Goal: Transaction & Acquisition: Download file/media

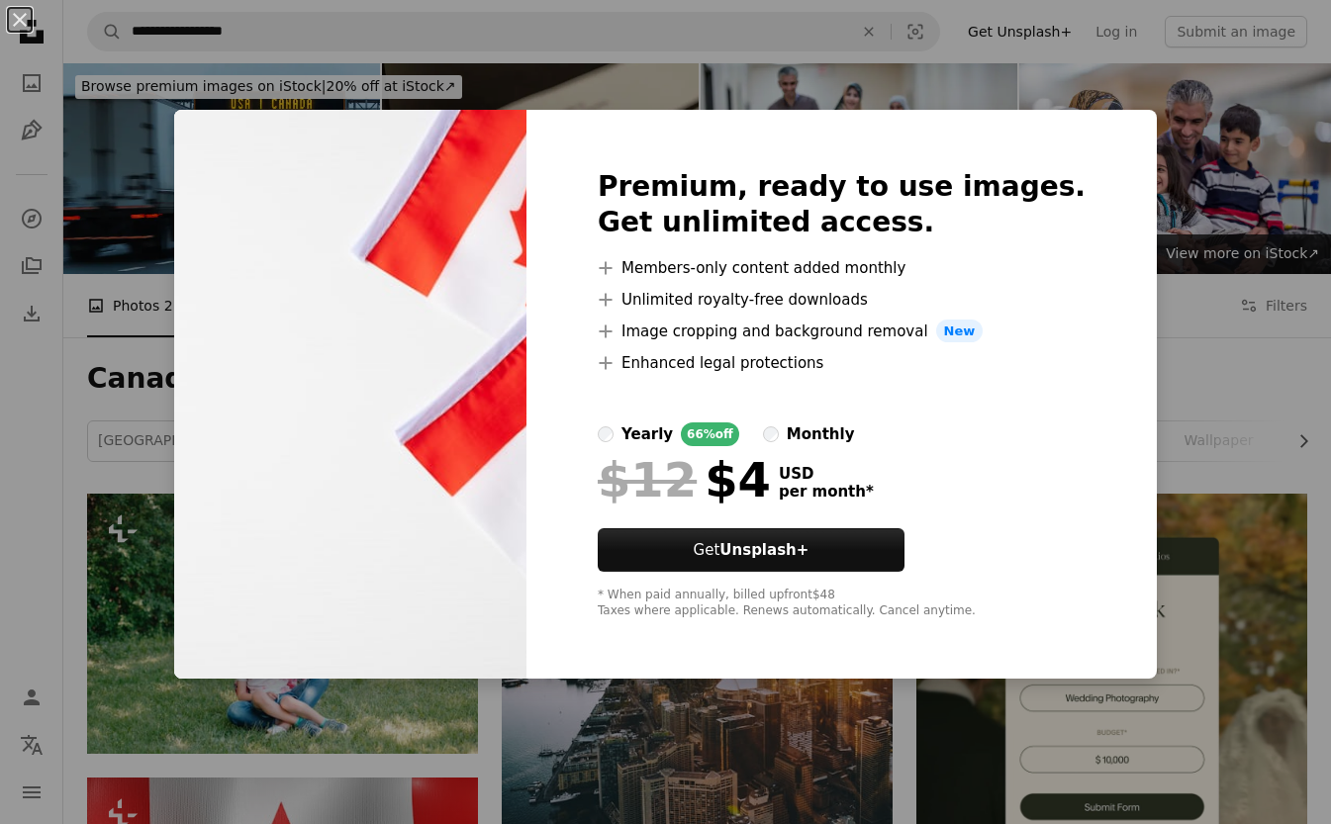
scroll to position [8821, 0]
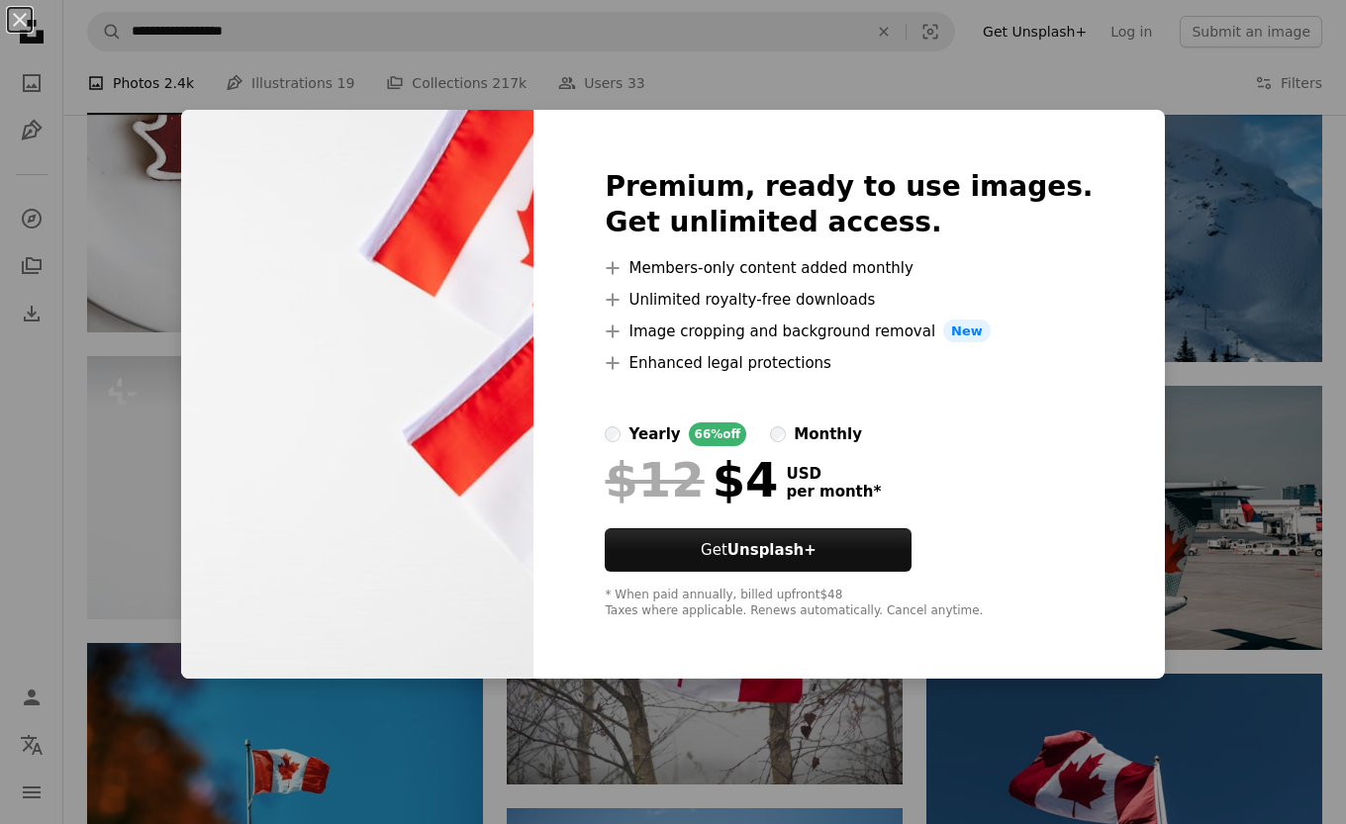
click at [124, 263] on div "An X shape Premium, ready to use images. Get unlimited access. A plus sign Memb…" at bounding box center [673, 412] width 1346 height 824
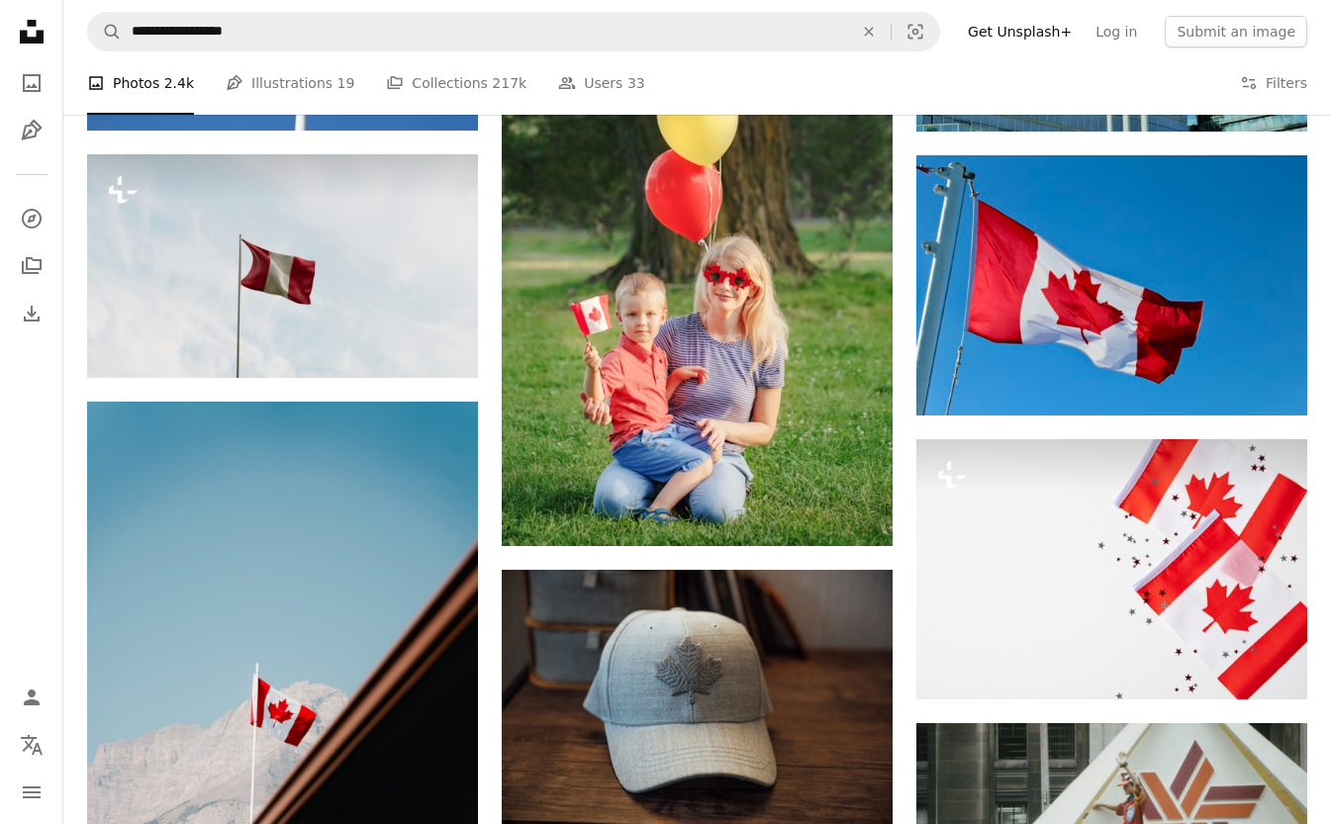
scroll to position [12284, 0]
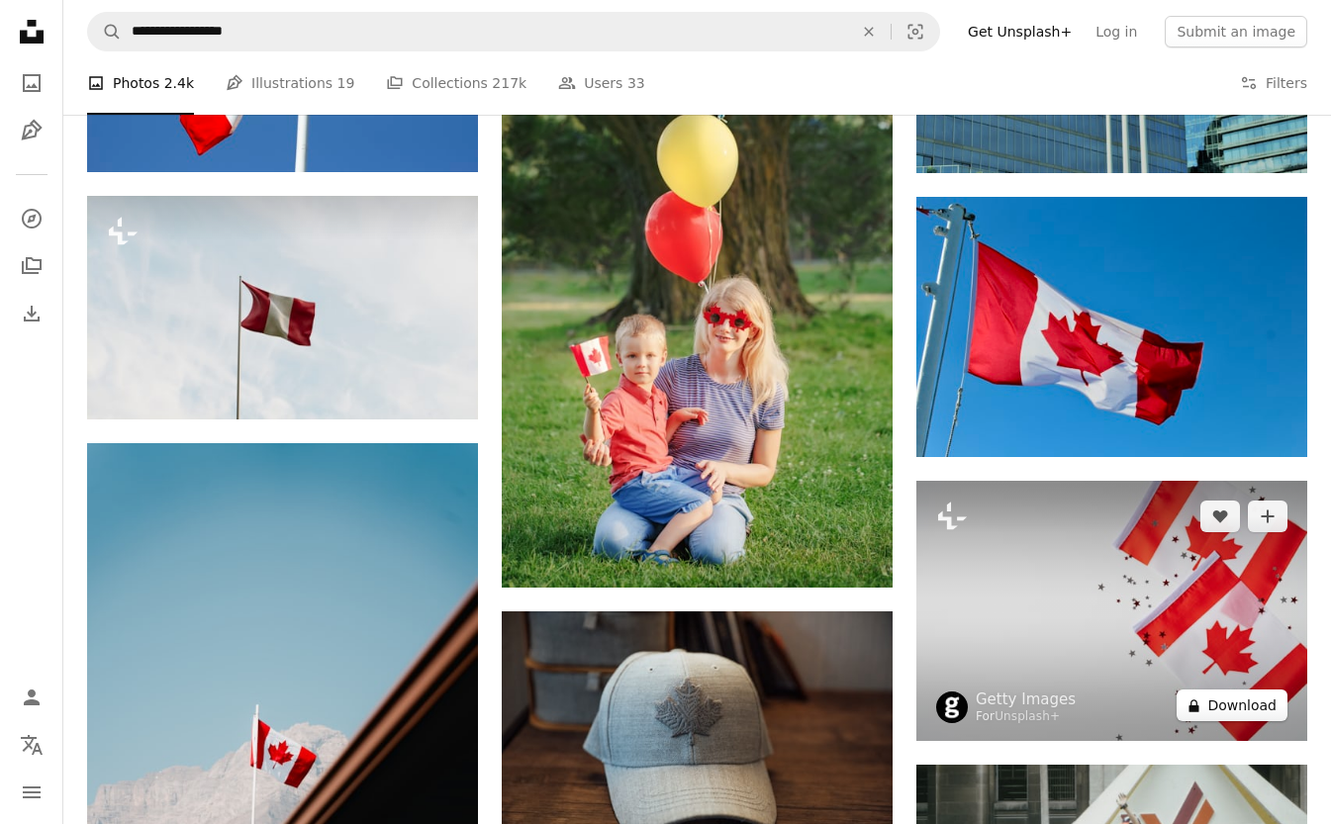
click at [1227, 705] on button "A lock Download" at bounding box center [1232, 706] width 111 height 32
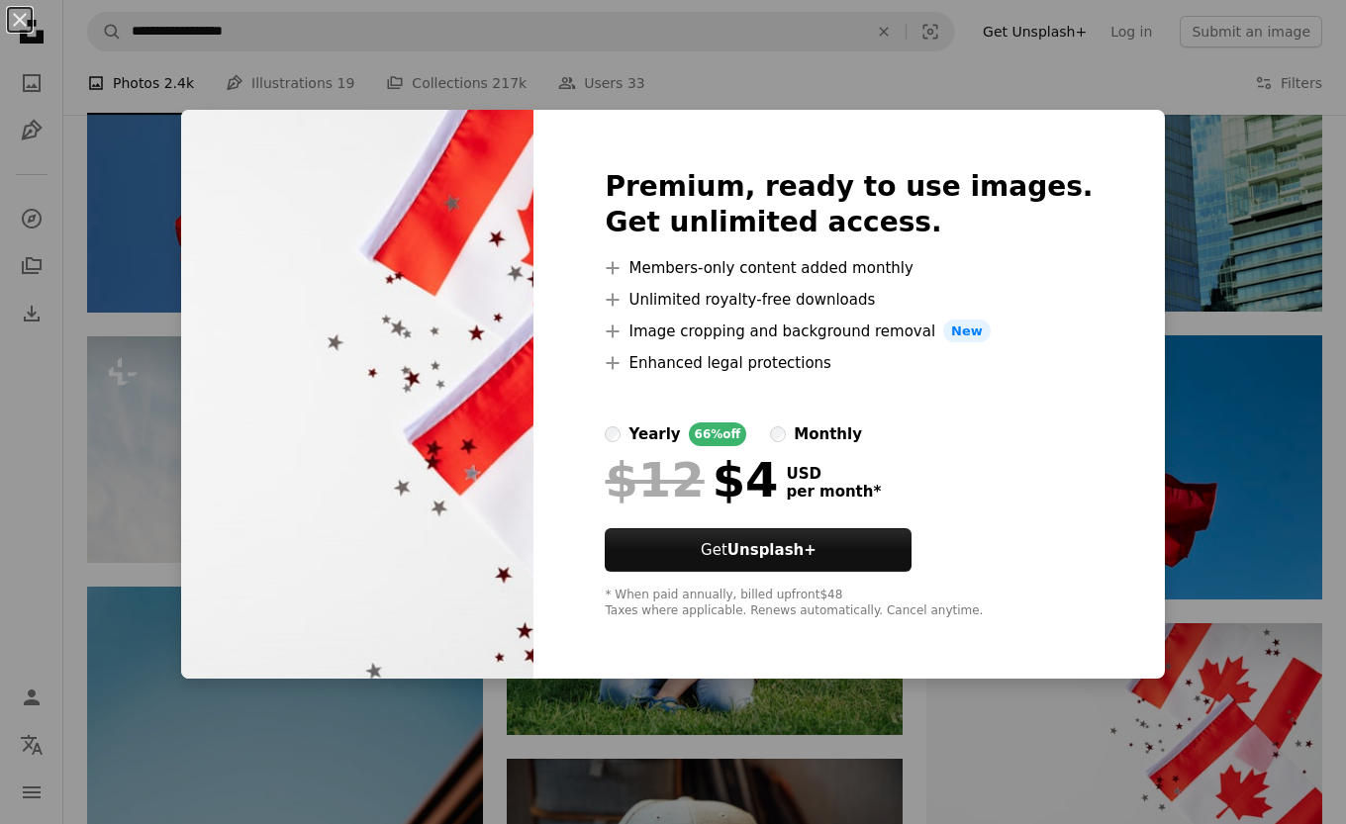
click at [1129, 60] on div "An X shape Premium, ready to use images. Get unlimited access. A plus sign Memb…" at bounding box center [673, 412] width 1346 height 824
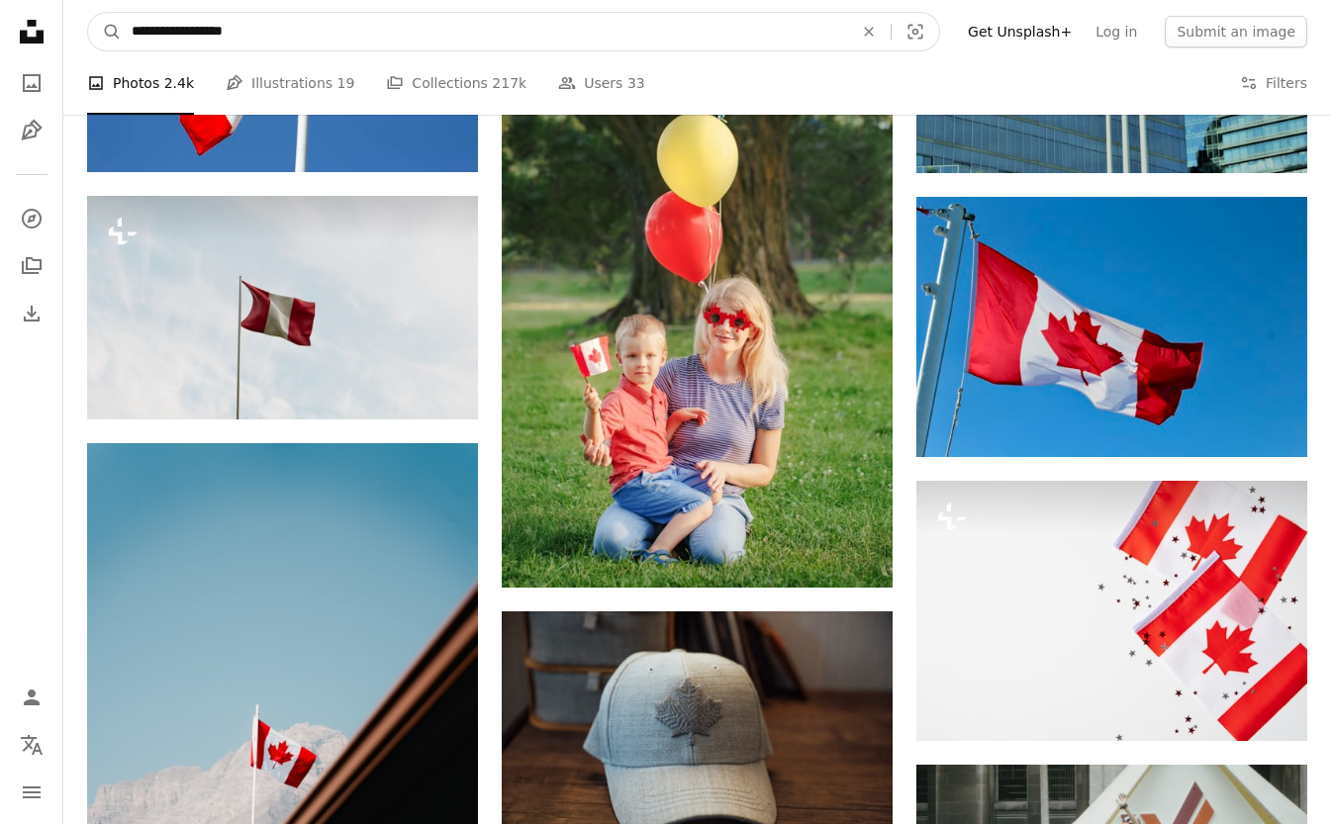
click at [129, 35] on input "**********" at bounding box center [485, 32] width 726 height 38
type input "**********"
click at [88, 13] on button "A magnifying glass" at bounding box center [105, 32] width 34 height 38
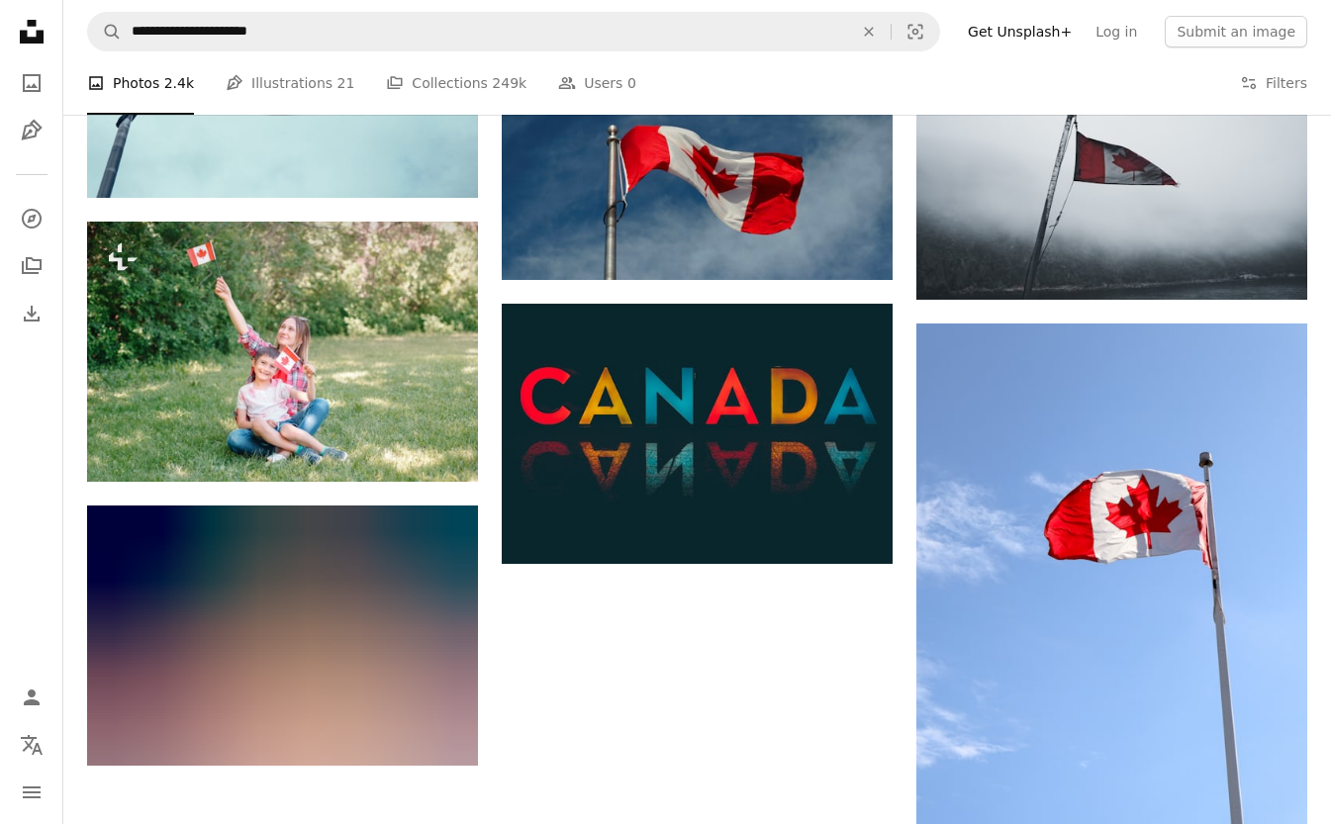
scroll to position [2135, 0]
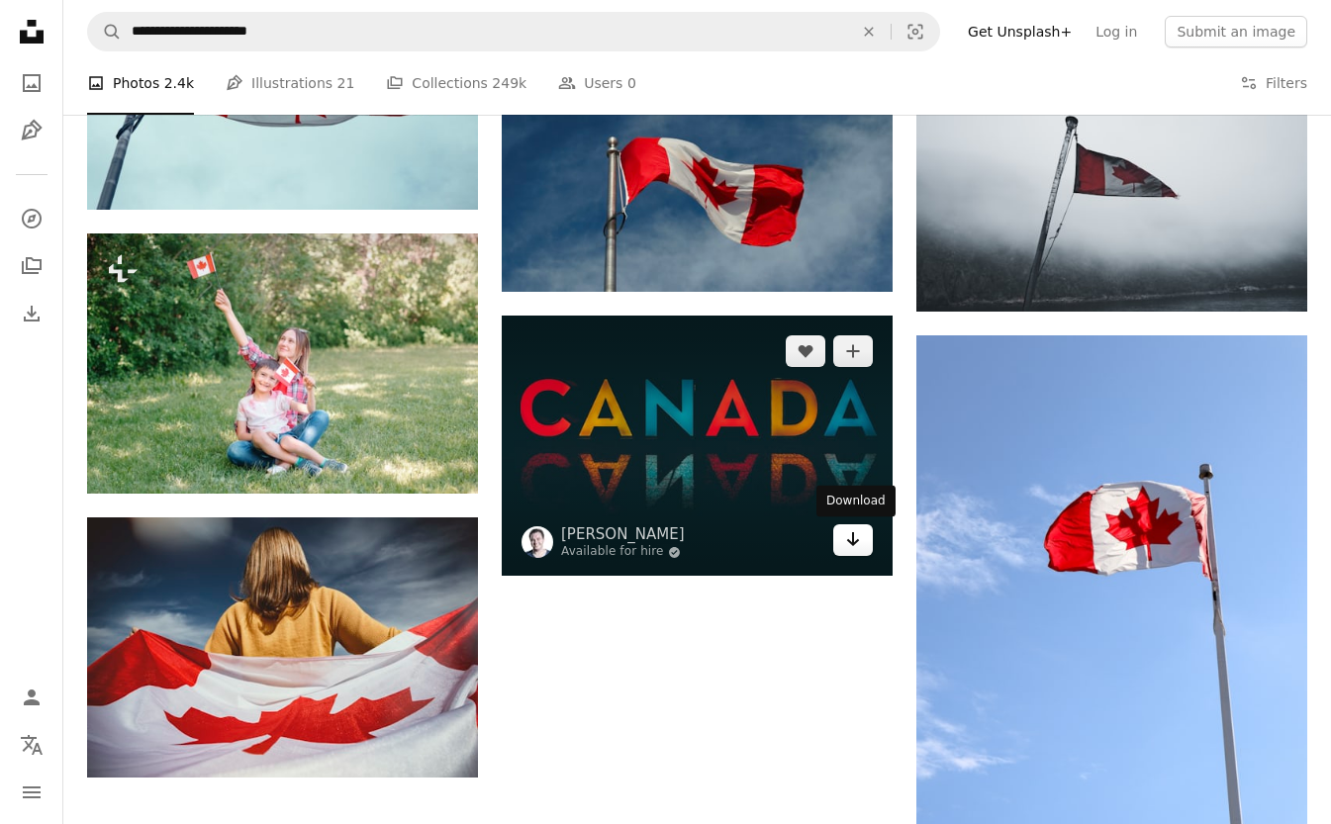
click at [862, 543] on link "Arrow pointing down" at bounding box center [853, 541] width 40 height 32
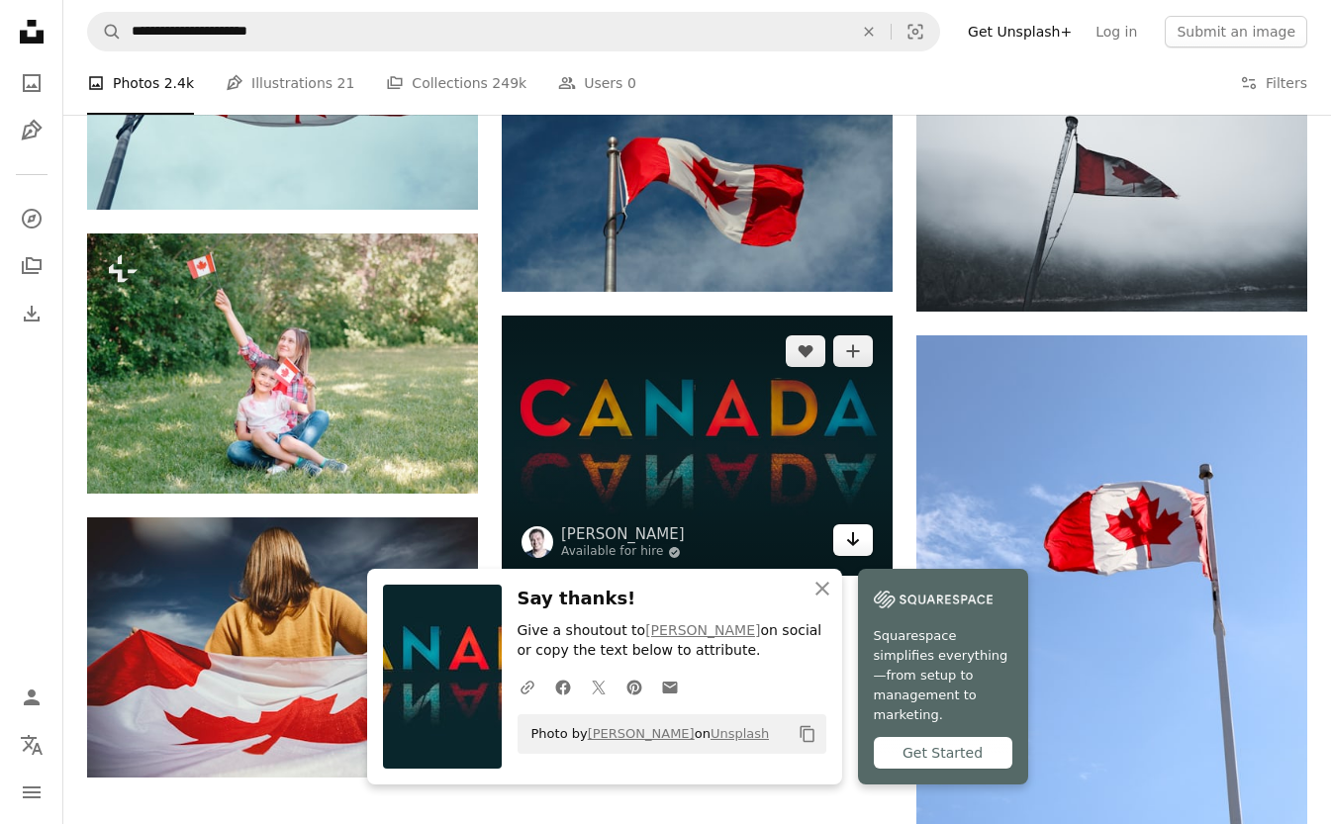
click at [852, 551] on icon "Arrow pointing down" at bounding box center [853, 540] width 16 height 24
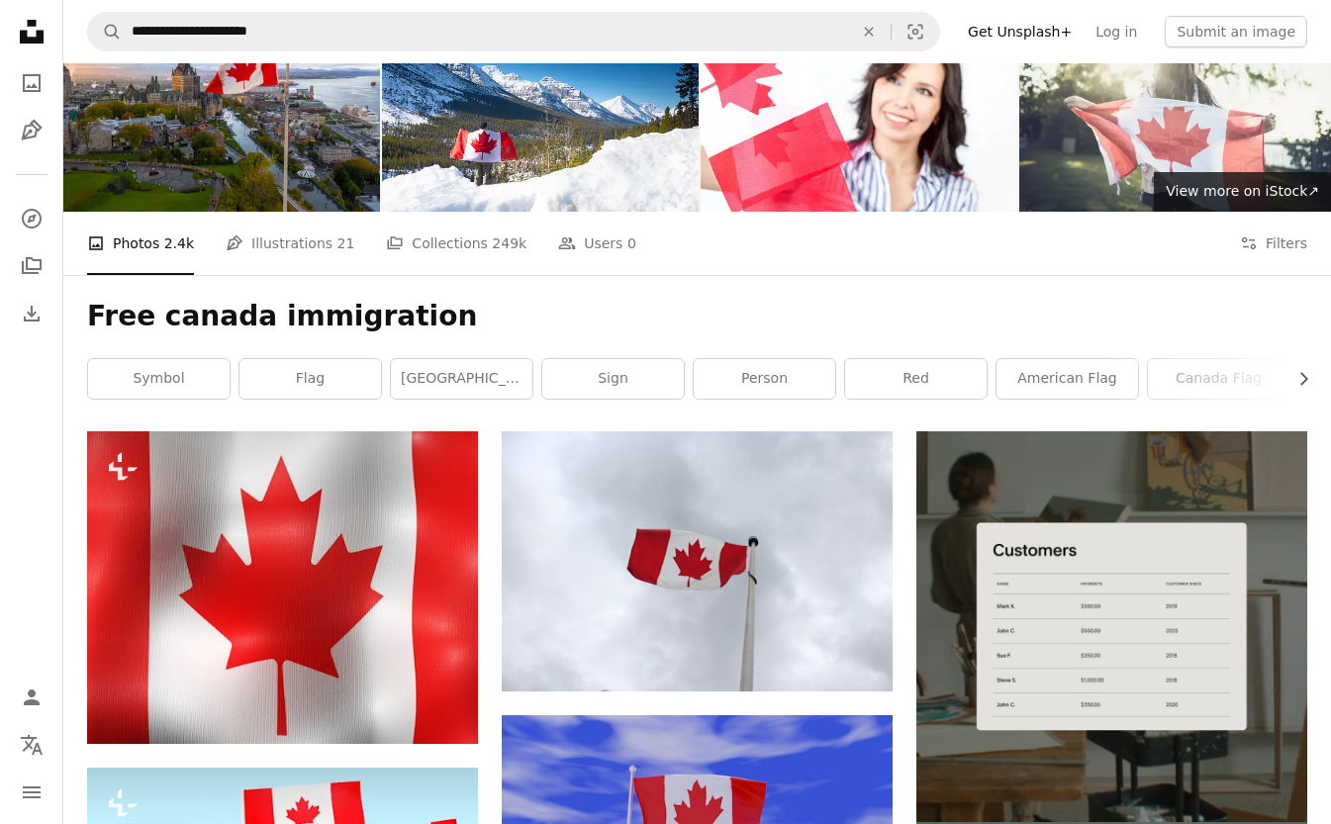
scroll to position [68, 0]
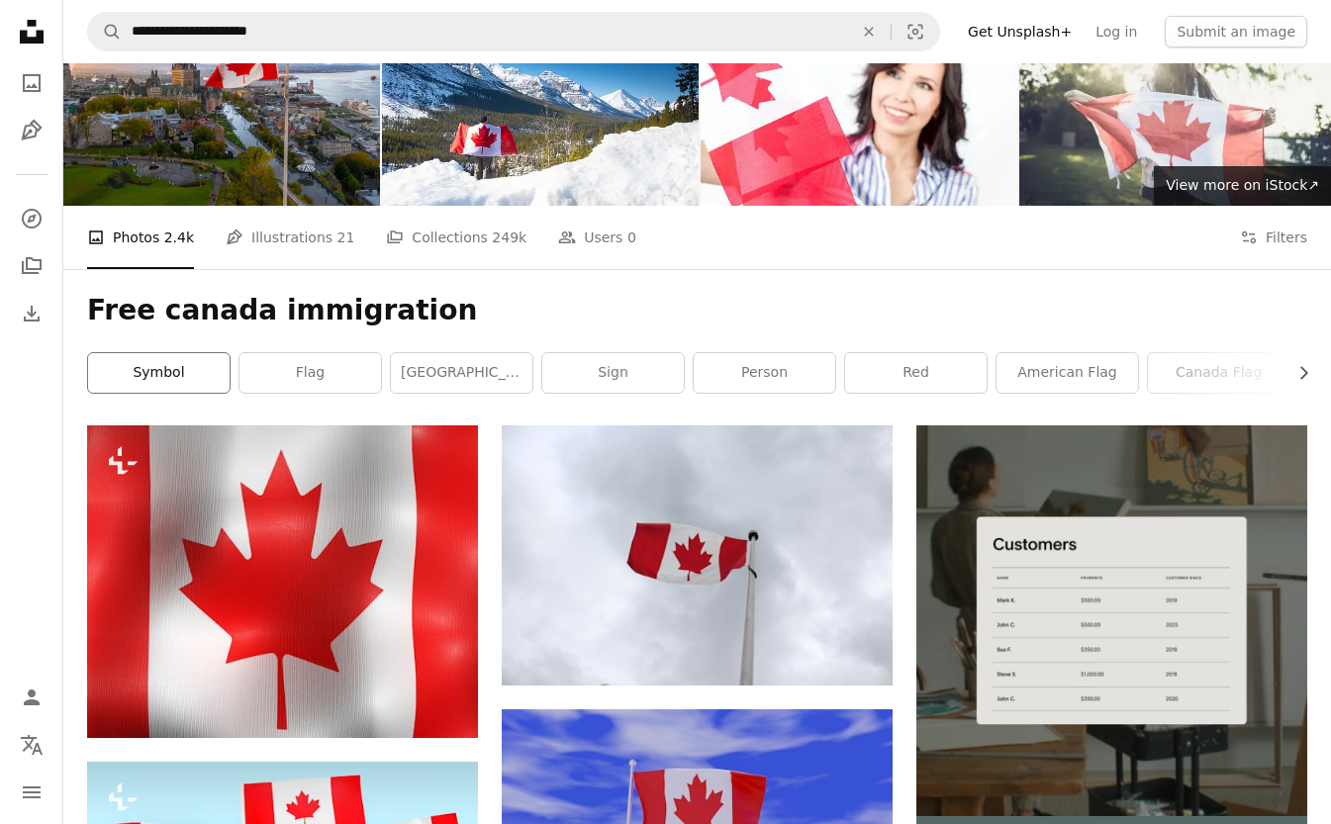
click at [164, 375] on link "symbol" at bounding box center [159, 373] width 142 height 40
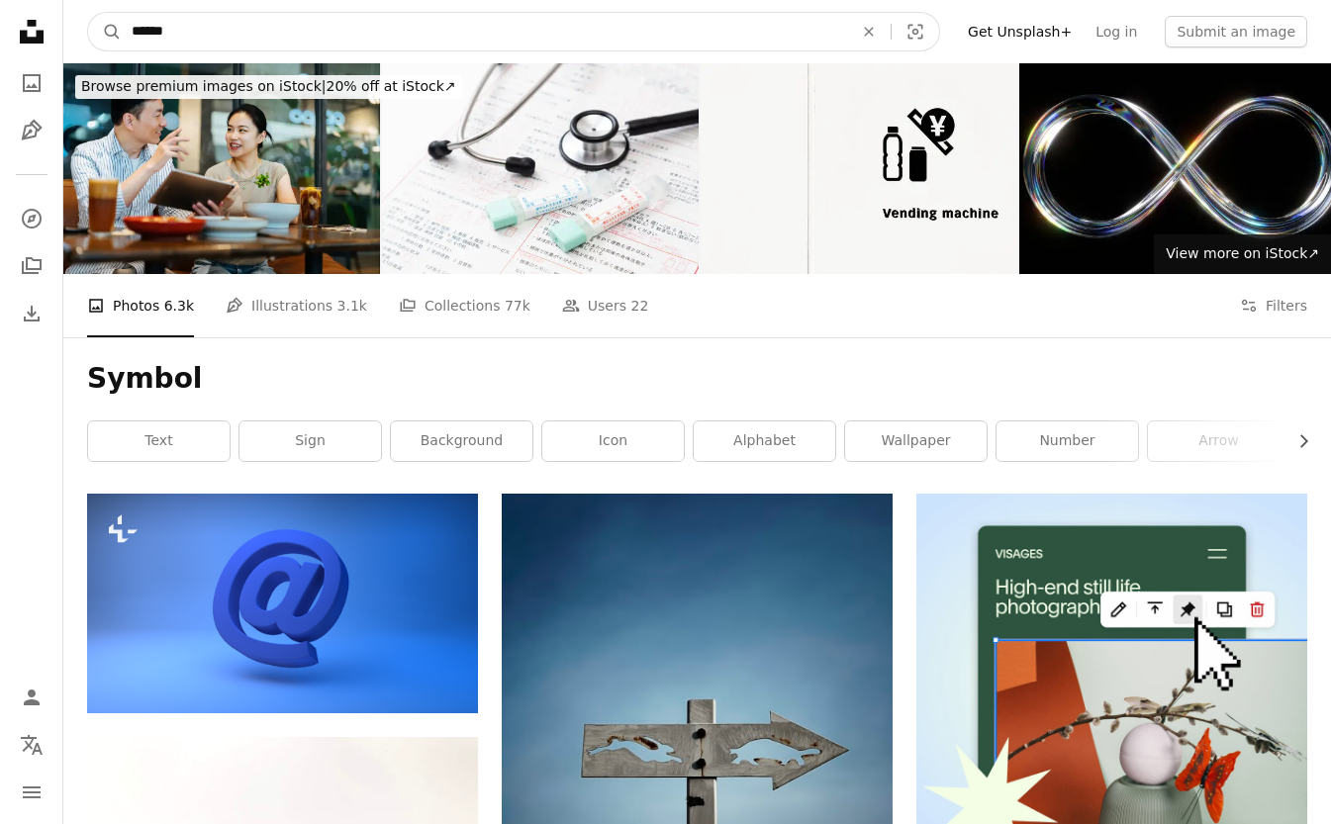
click at [242, 30] on input "******" at bounding box center [485, 32] width 726 height 38
type input "*"
type input "******"
click button "A magnifying glass" at bounding box center [105, 32] width 34 height 38
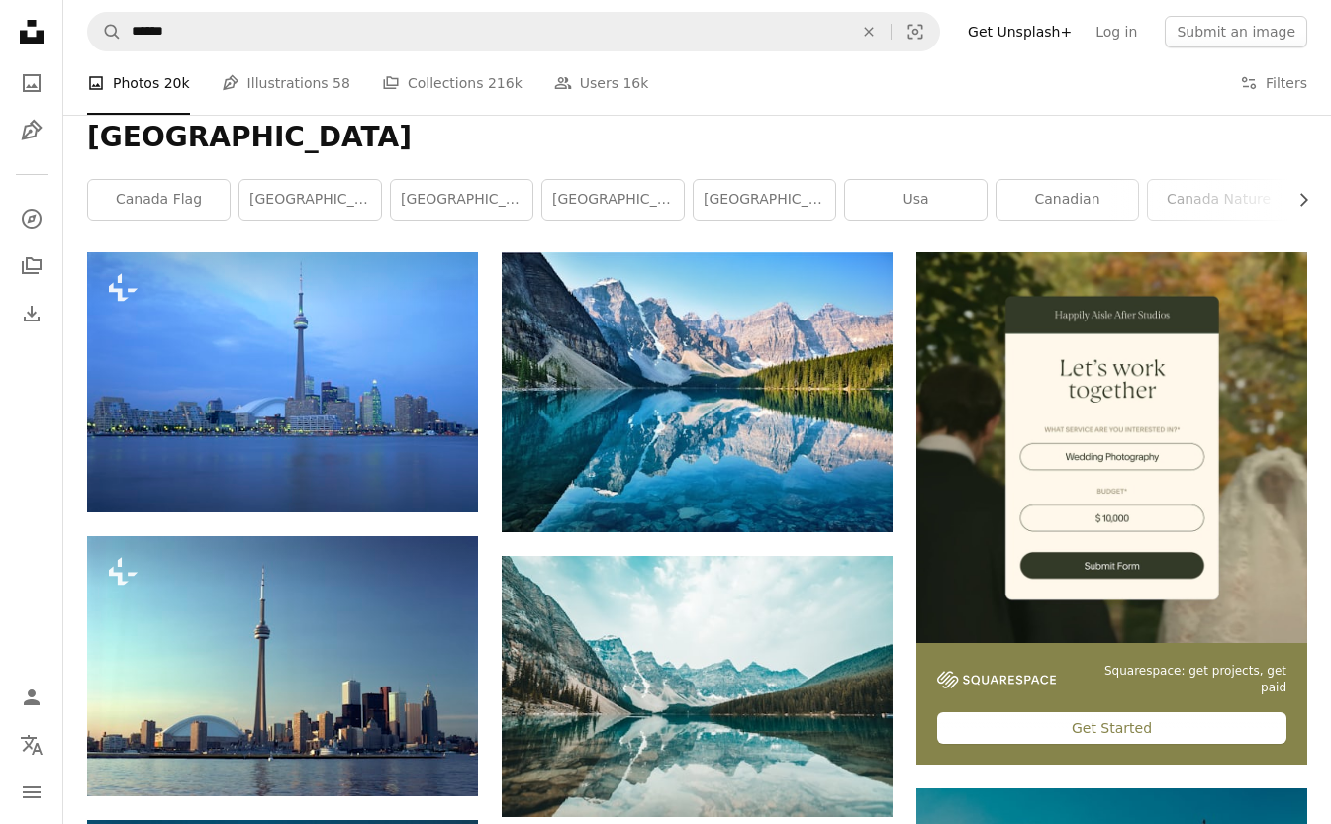
scroll to position [234, 0]
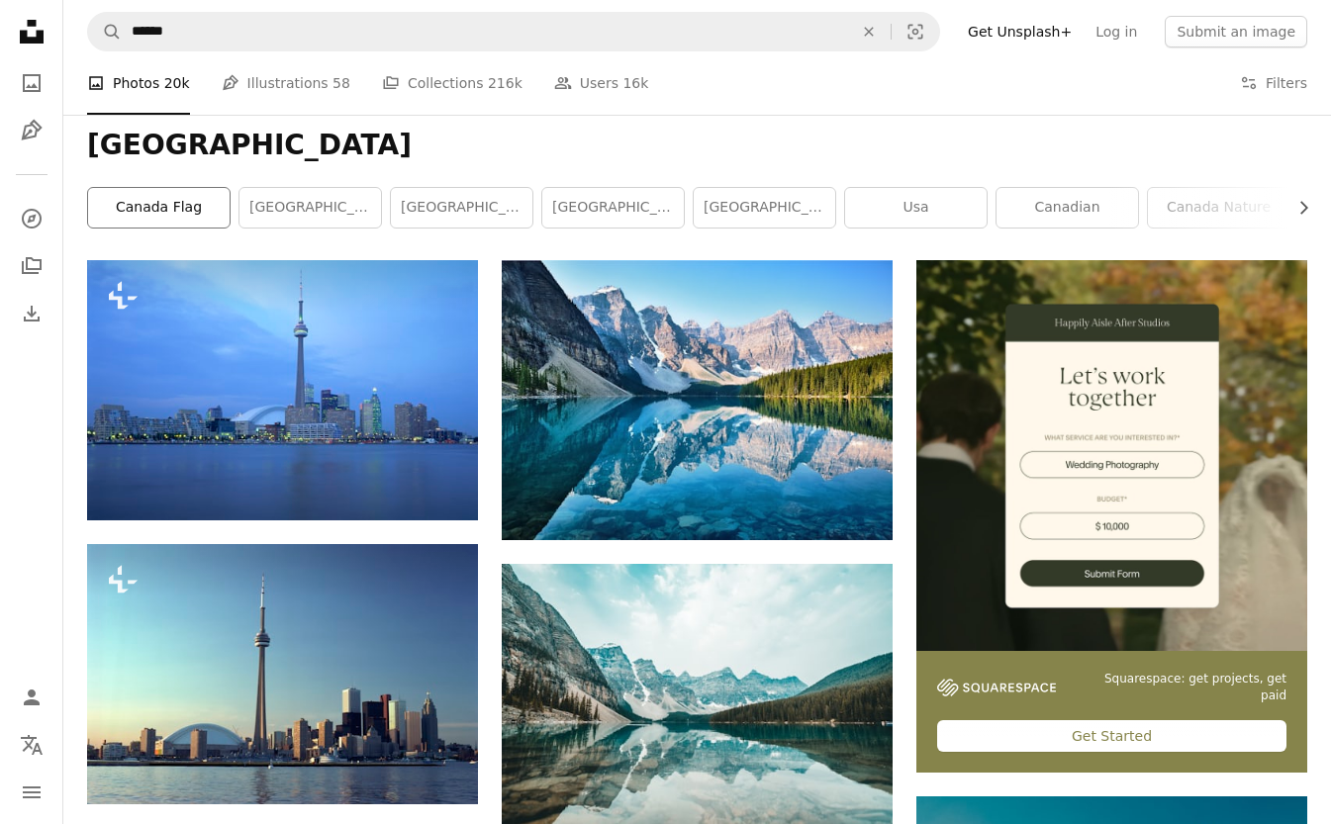
click at [146, 210] on link "canada flag" at bounding box center [159, 208] width 142 height 40
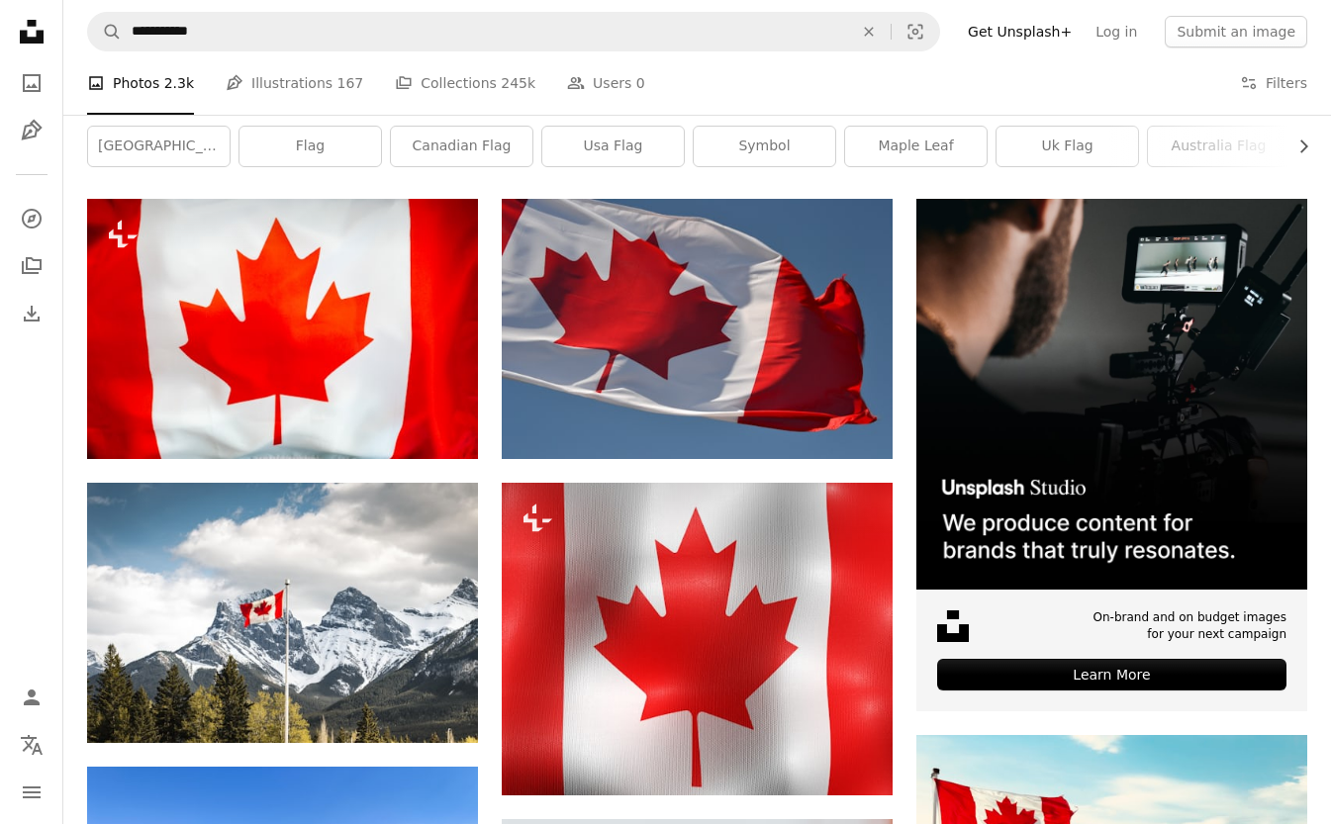
scroll to position [165, 0]
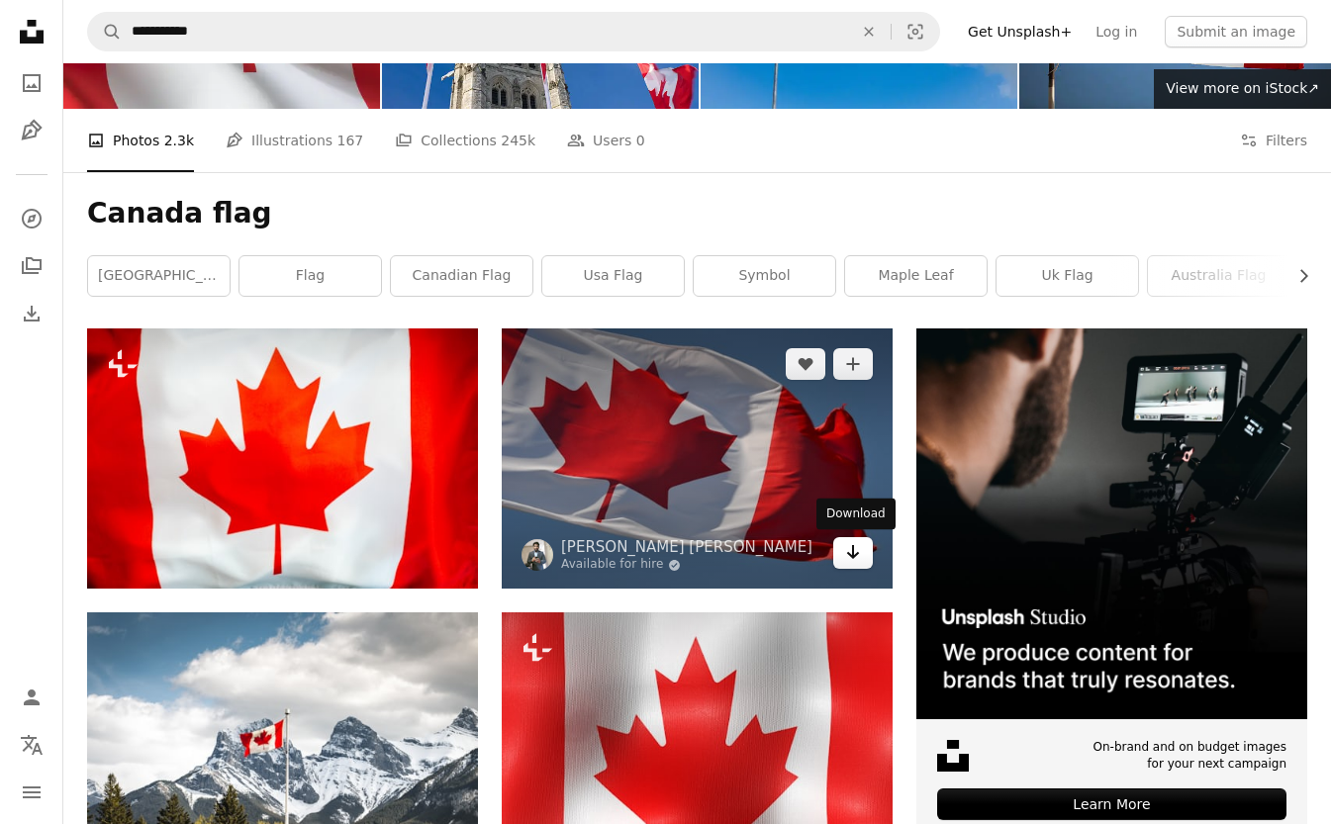
click at [853, 557] on icon "Download" at bounding box center [853, 552] width 13 height 14
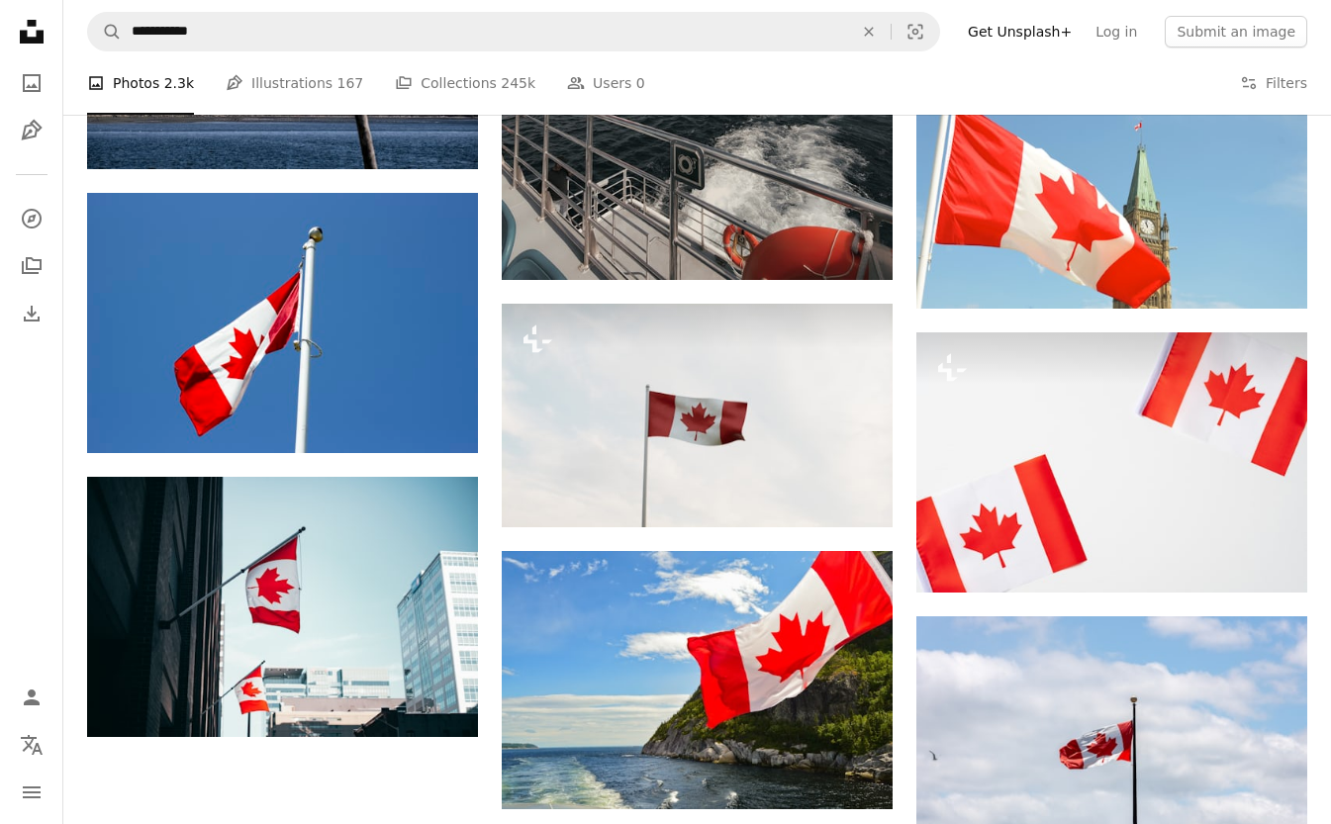
scroll to position [0, 0]
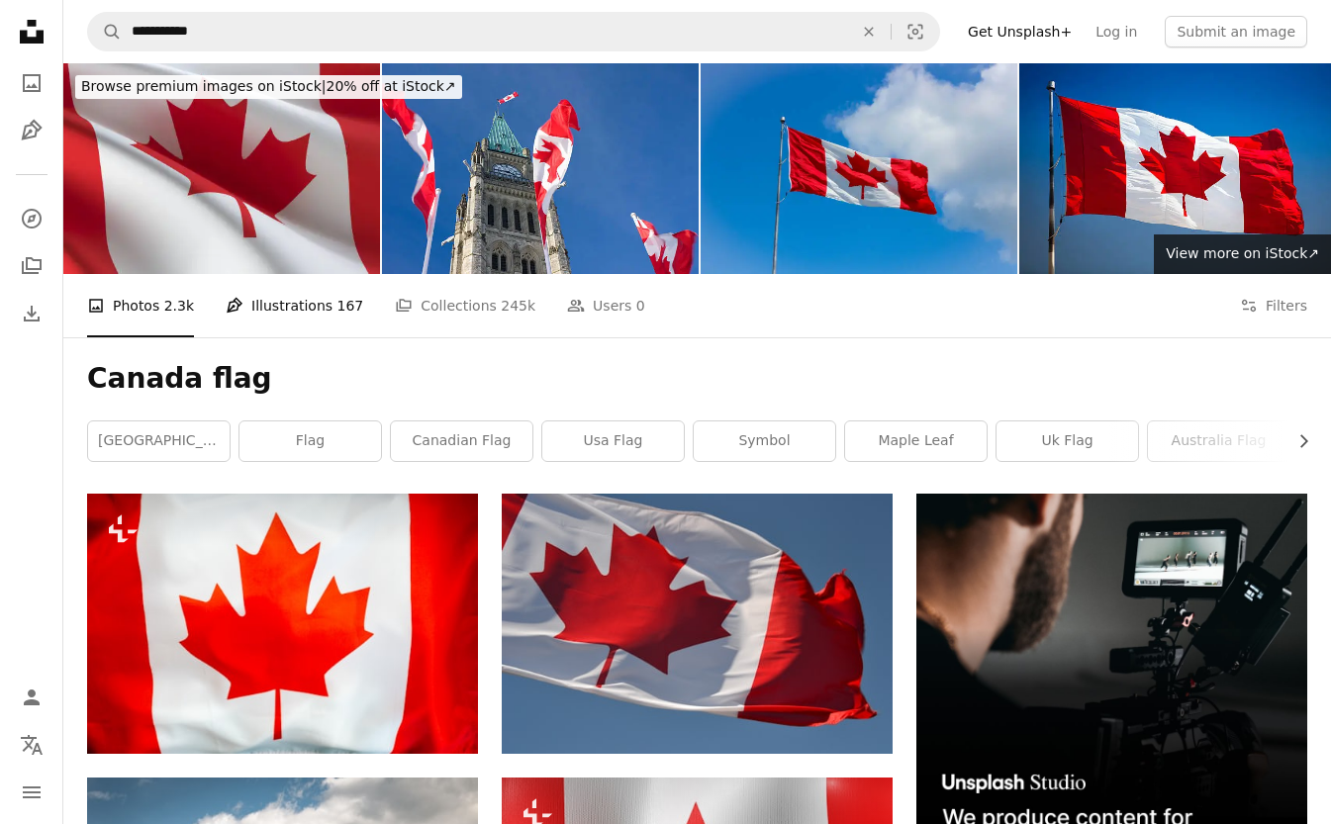
click at [281, 294] on link "Pen Tool Illustrations 167" at bounding box center [295, 305] width 138 height 63
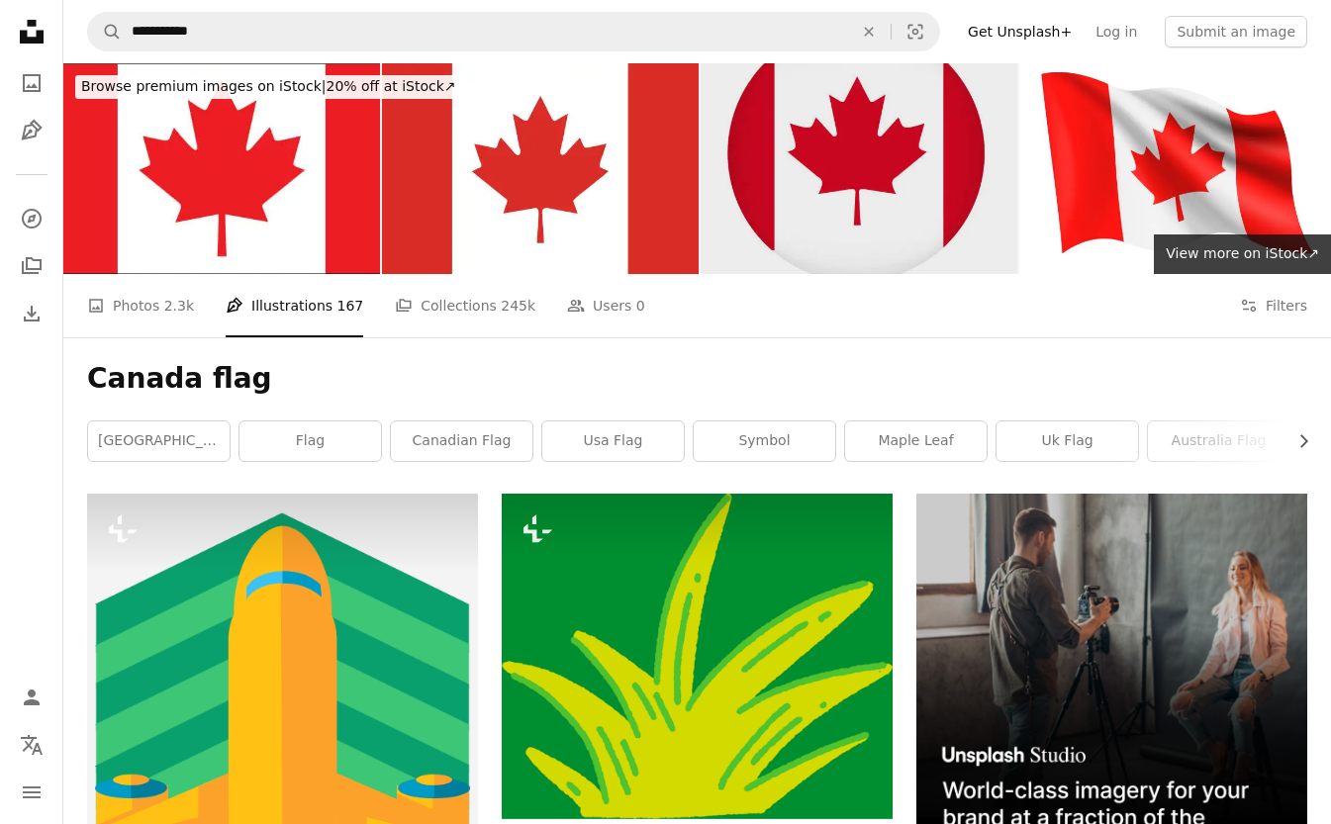
click at [846, 189] on img at bounding box center [859, 168] width 317 height 211
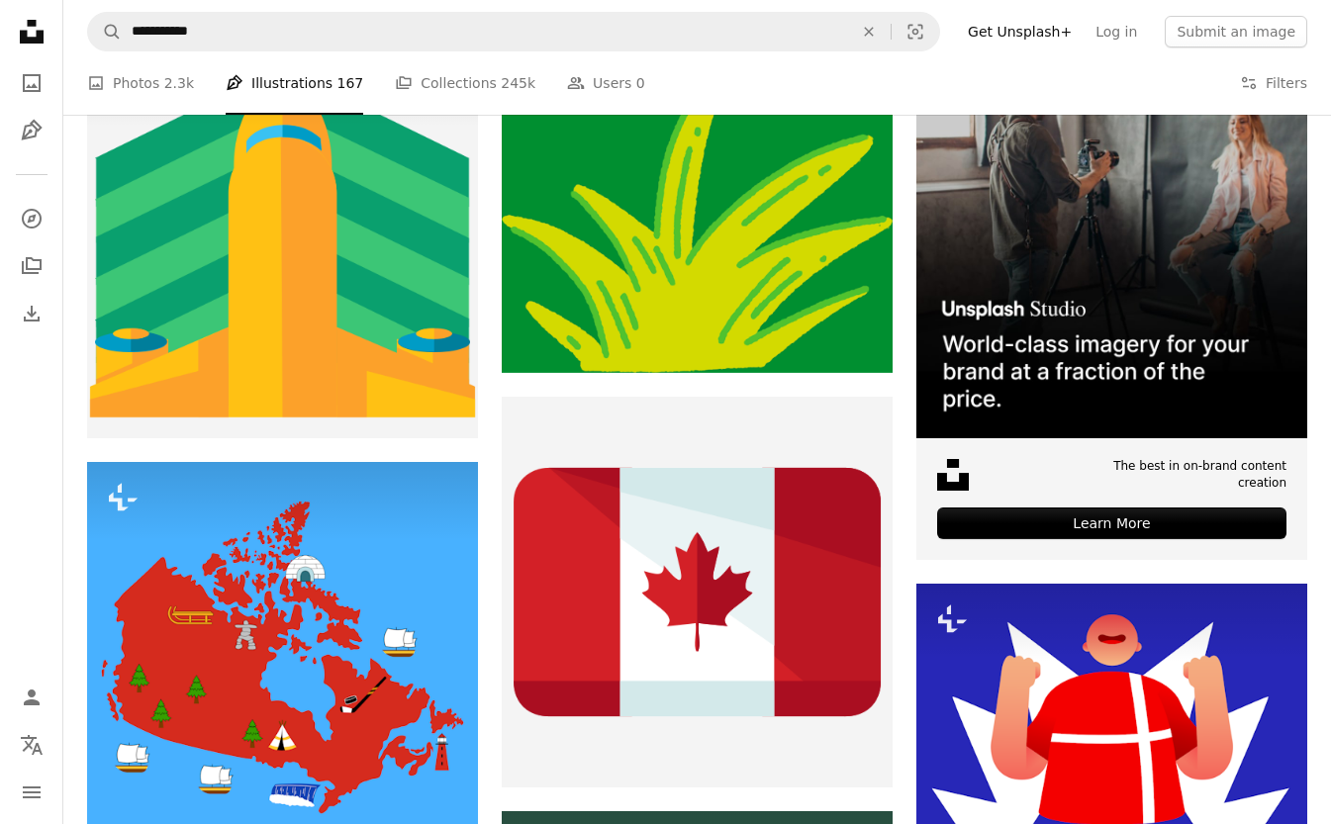
scroll to position [472, 0]
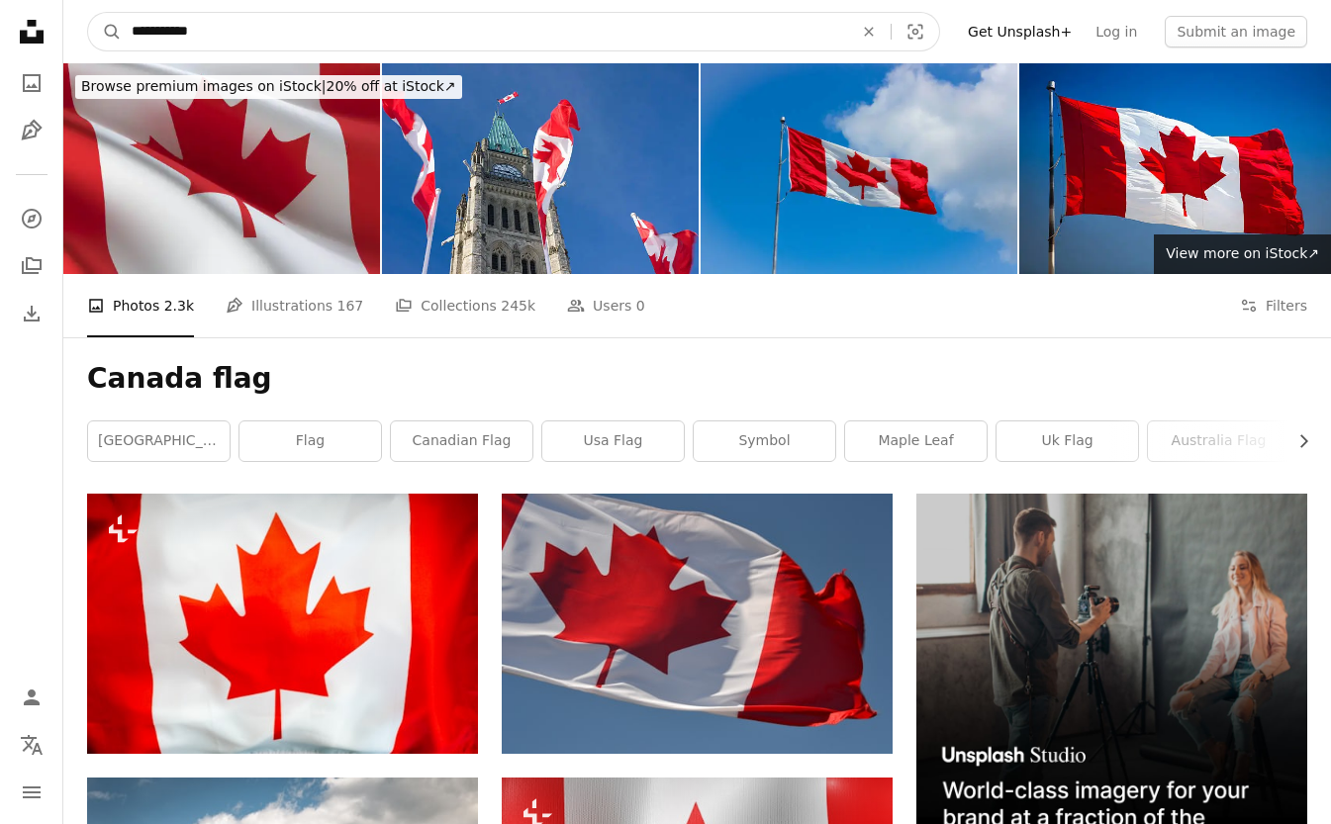
click at [236, 32] on input "**********" at bounding box center [485, 32] width 726 height 38
type input "******"
click at [88, 13] on button "A magnifying glass" at bounding box center [105, 32] width 34 height 38
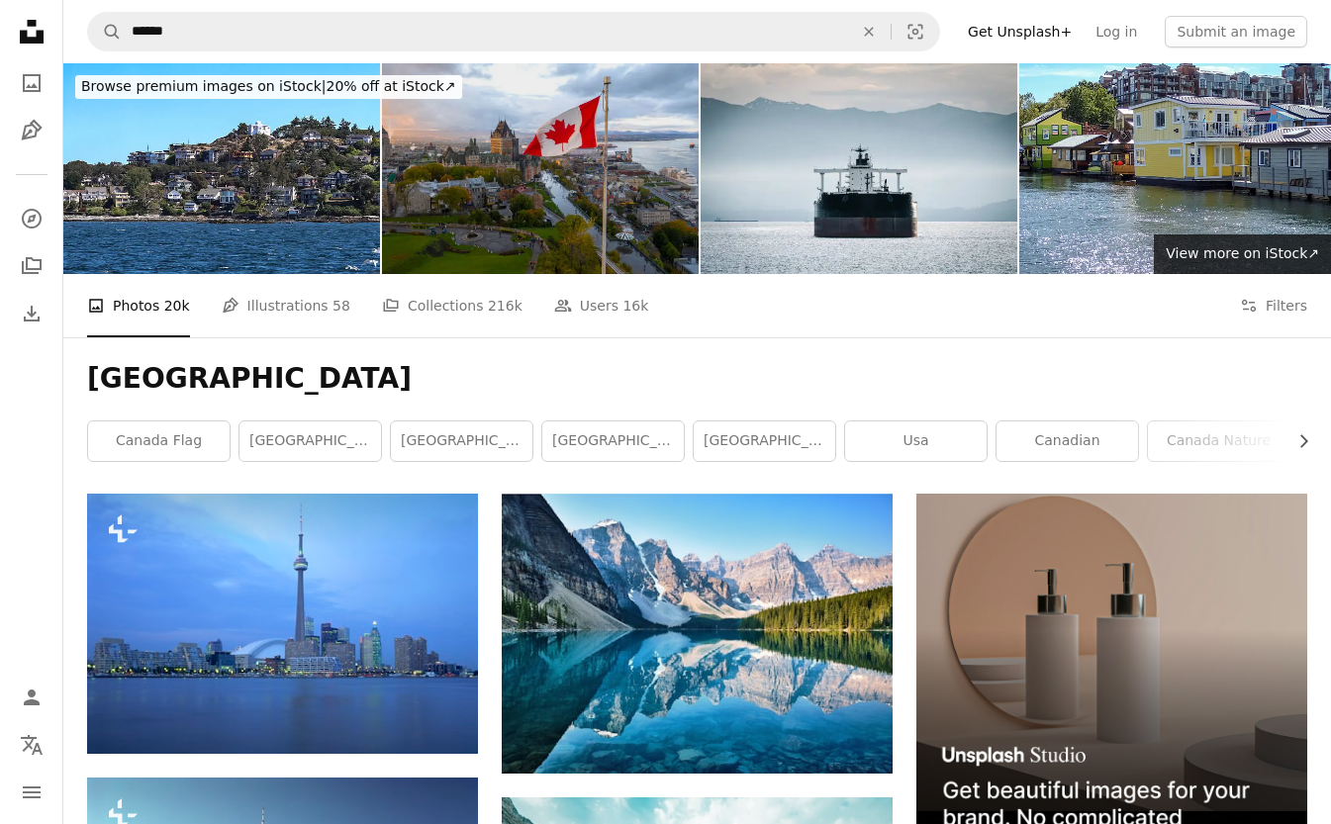
drag, startPoint x: 526, startPoint y: 184, endPoint x: 488, endPoint y: 166, distance: 41.6
click at [488, 166] on img at bounding box center [540, 168] width 317 height 211
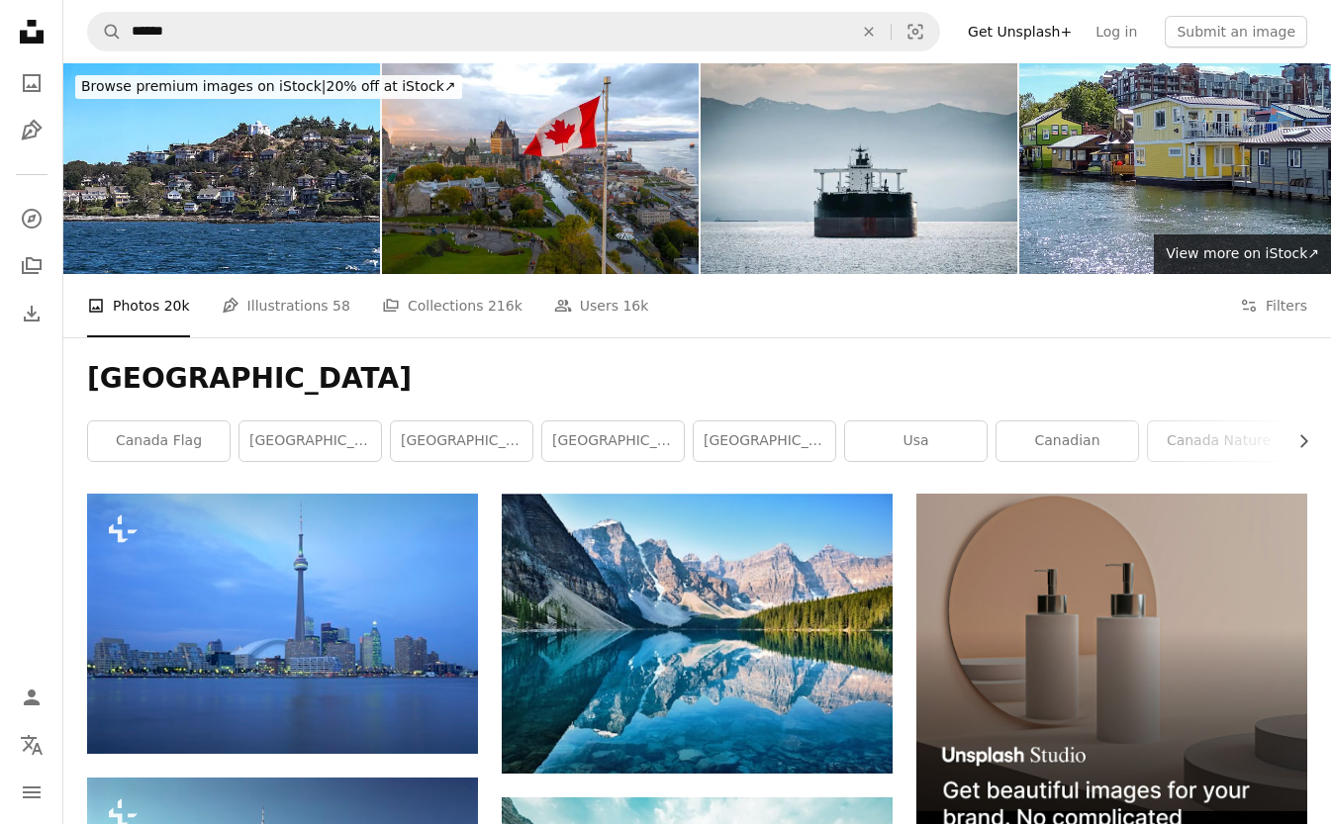
click at [129, 311] on li "A photo Photos 20k" at bounding box center [138, 305] width 103 height 63
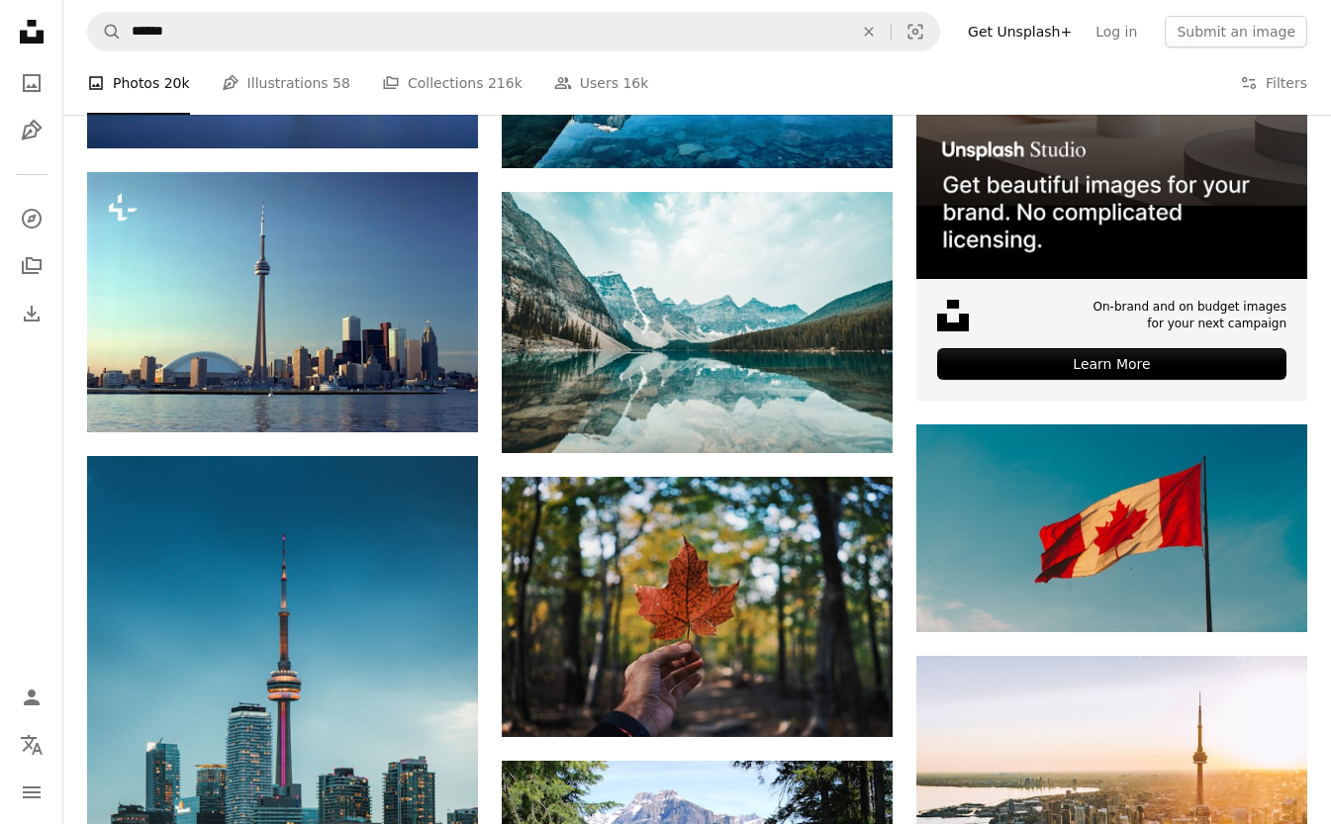
scroll to position [642, 0]
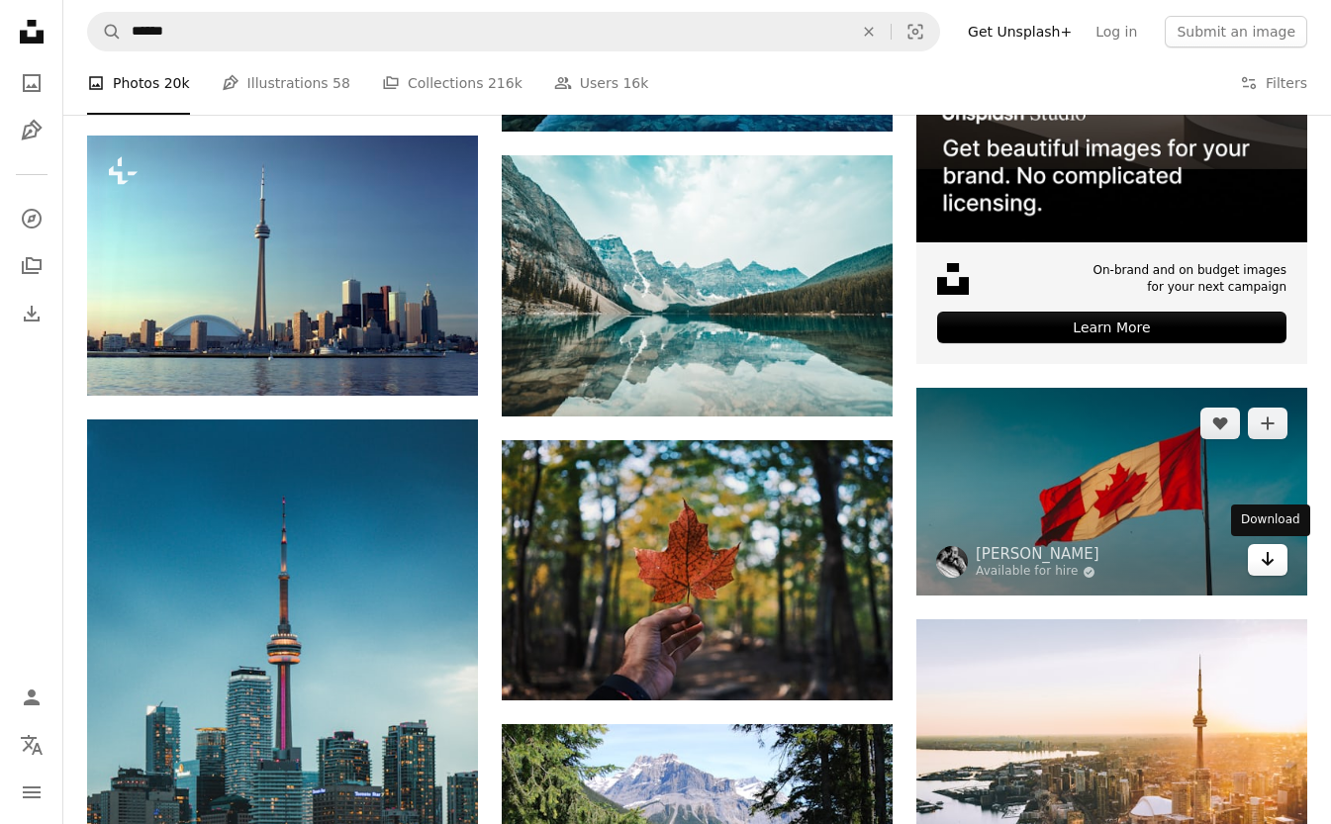
click at [1270, 568] on icon "Arrow pointing down" at bounding box center [1268, 559] width 16 height 24
